Goal: Information Seeking & Learning: Learn about a topic

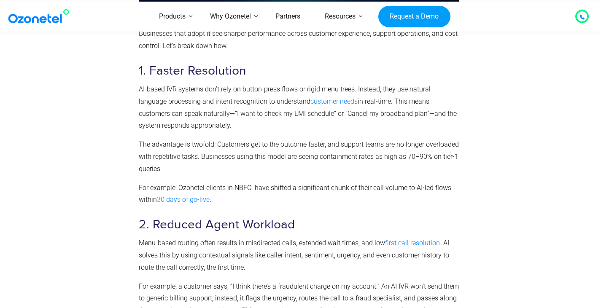
scroll to position [1349, 0]
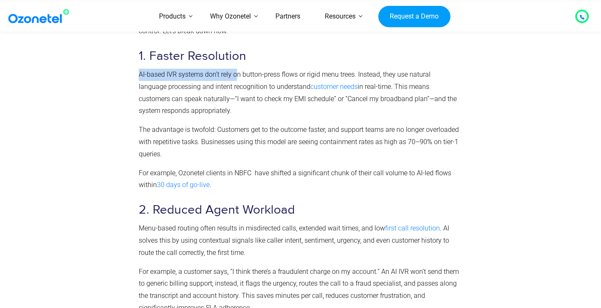
drag, startPoint x: 138, startPoint y: 62, endPoint x: 237, endPoint y: 63, distance: 99.5
click at [206, 81] on p "AI-based IVR systems don’t rely on button-press flows or rigid menu trees. Inst…" at bounding box center [299, 93] width 320 height 48
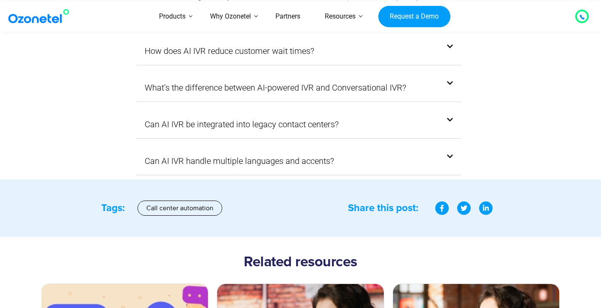
scroll to position [5766, 0]
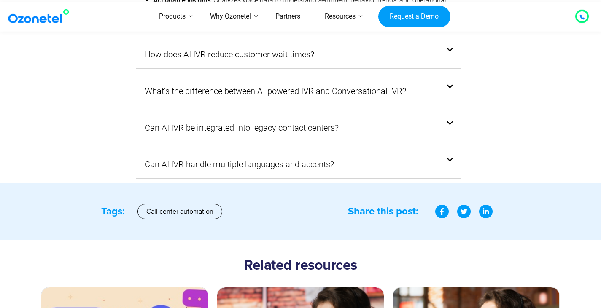
click at [484, 208] on icon at bounding box center [486, 211] width 6 height 7
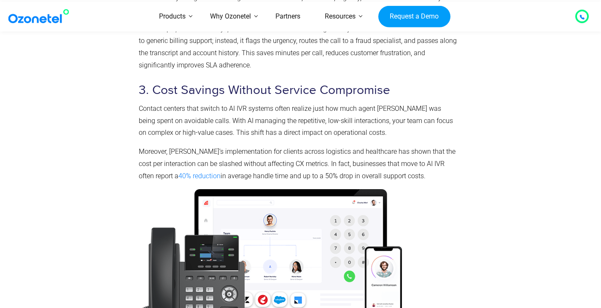
scroll to position [1381, 0]
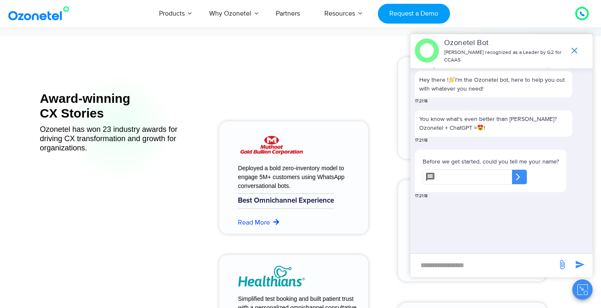
scroll to position [3342, 0]
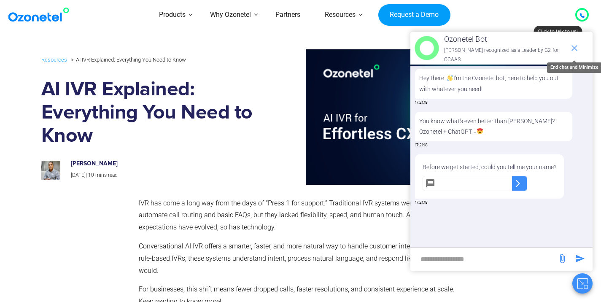
click at [579, 44] on icon "end chat or minimize" at bounding box center [574, 48] width 10 height 10
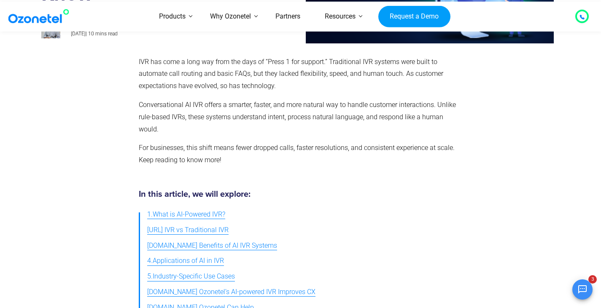
scroll to position [126, 0]
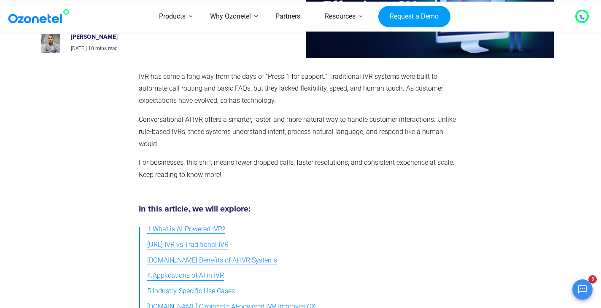
click at [139, 73] on p "IVR has come a long way from the days of “Press 1 for support.” Traditional IVR…" at bounding box center [299, 89] width 320 height 36
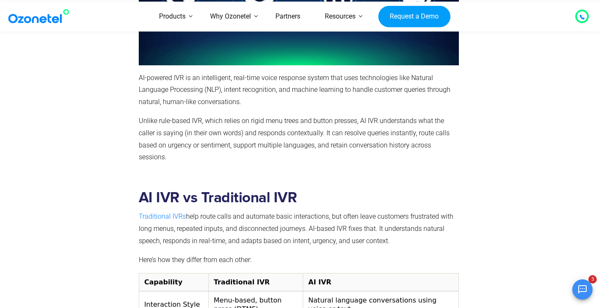
scroll to position [632, 0]
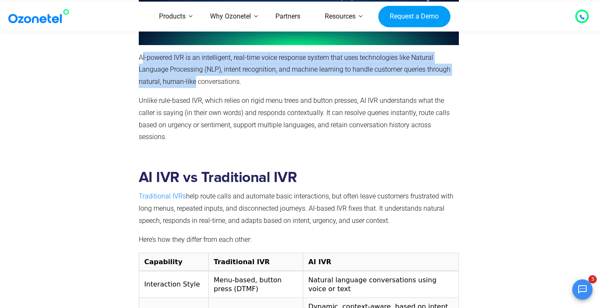
drag, startPoint x: 142, startPoint y: 56, endPoint x: 195, endPoint y: 77, distance: 56.8
click at [195, 77] on p "AI-powered IVR is an intelligent, real-time voice response system that uses tec…" at bounding box center [299, 70] width 320 height 36
